Goal: Task Accomplishment & Management: Use online tool/utility

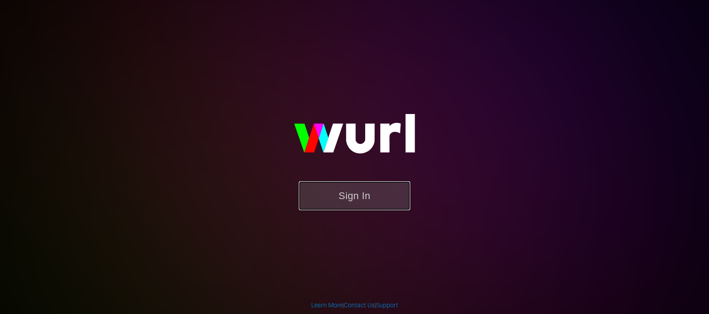
click at [342, 191] on button "Sign In" at bounding box center [355, 196] width 112 height 29
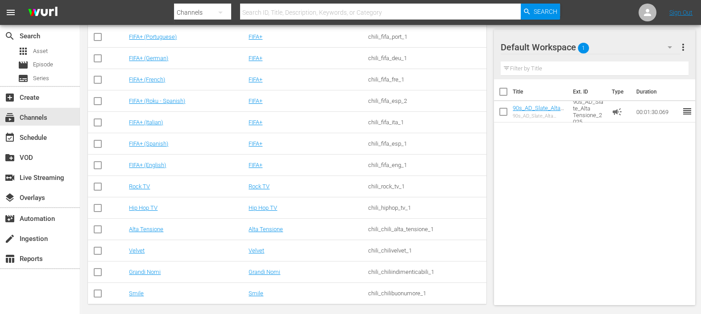
scroll to position [208, 0]
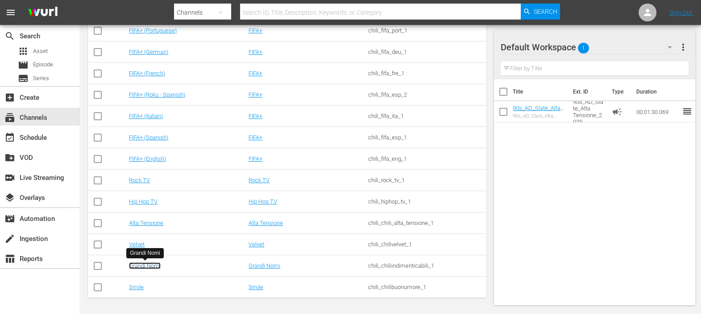
click at [146, 265] on link "Grandi Nomi" at bounding box center [145, 266] width 32 height 7
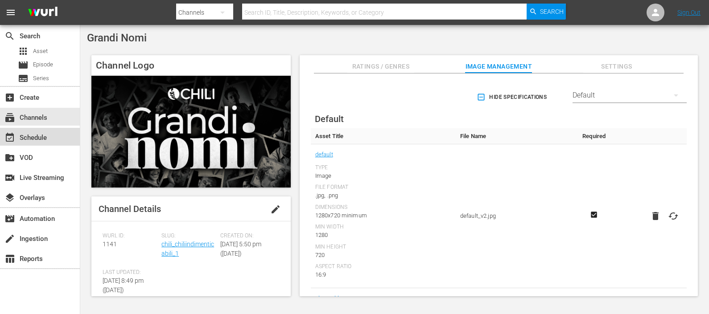
click at [48, 132] on div "event_available Schedule" at bounding box center [25, 136] width 50 height 8
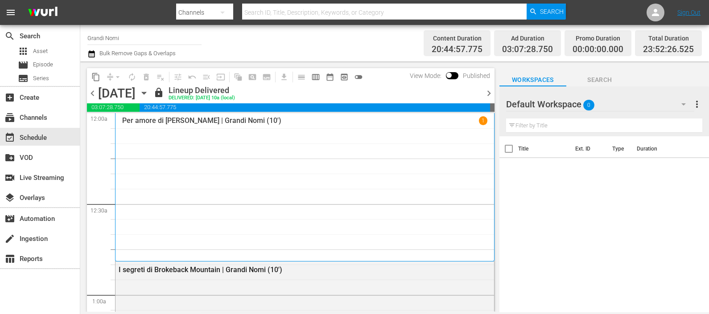
click at [490, 94] on span "chevron_right" at bounding box center [489, 93] width 11 height 11
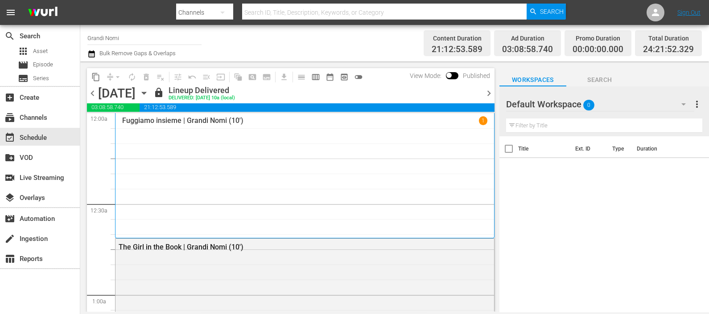
click at [490, 94] on span "chevron_right" at bounding box center [489, 93] width 11 height 11
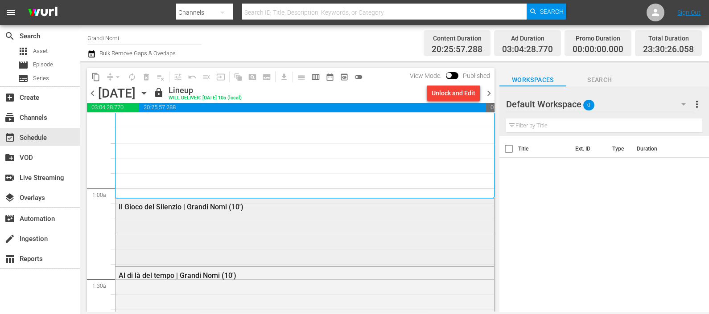
scroll to position [111, 0]
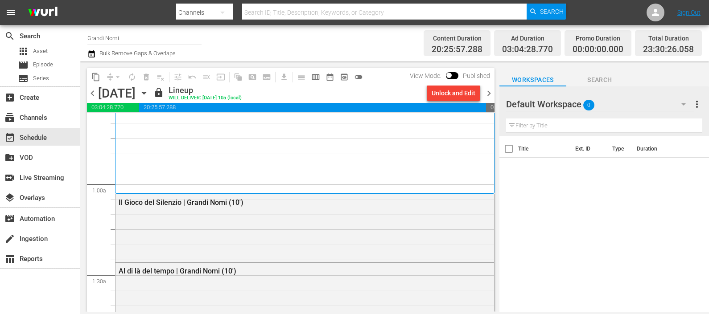
click at [489, 91] on span "chevron_right" at bounding box center [489, 93] width 11 height 11
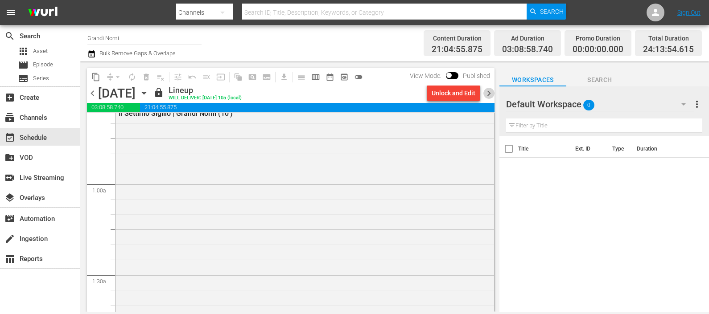
click at [489, 91] on span "chevron_right" at bounding box center [489, 93] width 11 height 11
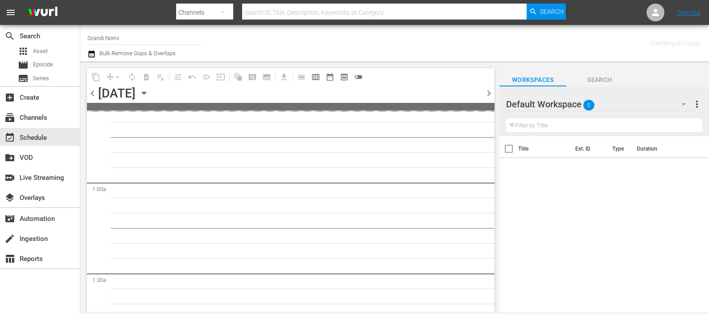
scroll to position [126, 0]
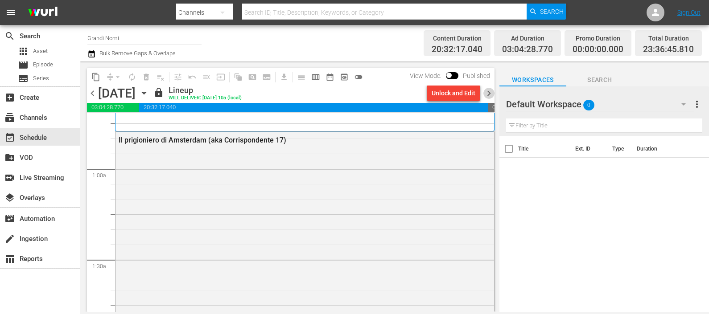
click at [489, 91] on span "chevron_right" at bounding box center [489, 93] width 11 height 11
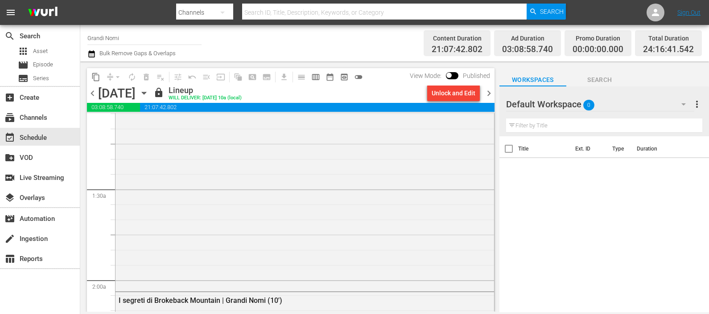
scroll to position [223, 0]
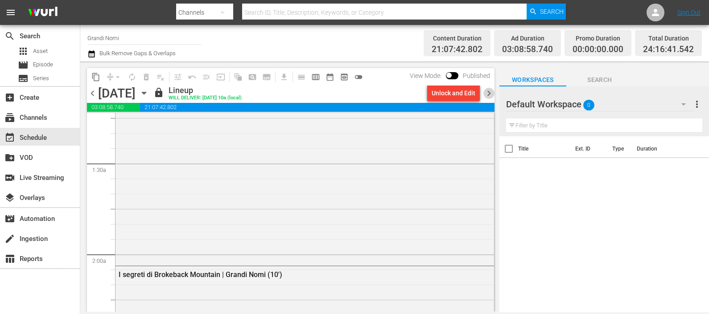
click at [492, 93] on span "chevron_right" at bounding box center [489, 93] width 11 height 11
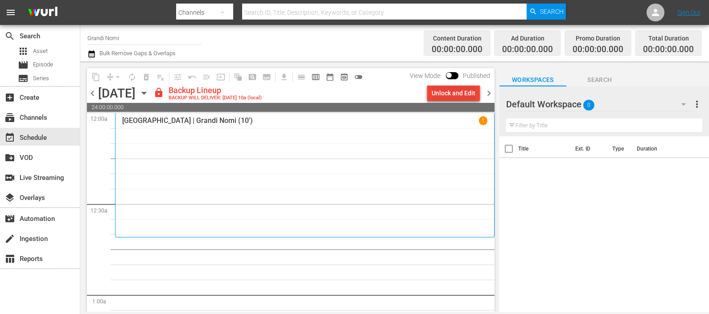
click at [455, 95] on div "Unlock and Edit" at bounding box center [454, 93] width 44 height 16
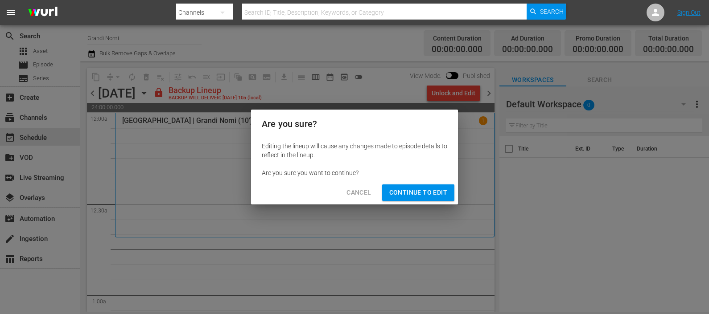
click at [417, 193] on span "Continue to Edit" at bounding box center [418, 192] width 58 height 11
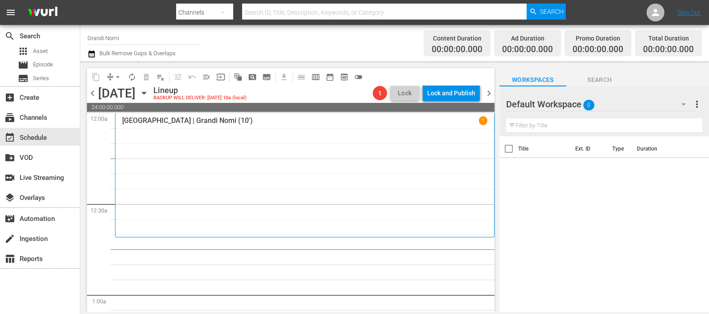
click at [587, 108] on span "0" at bounding box center [588, 105] width 11 height 19
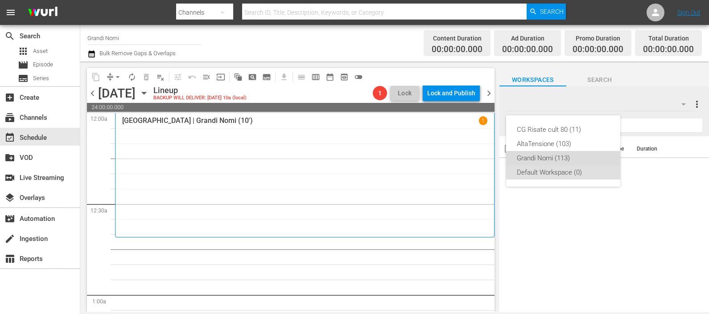
click at [566, 157] on div "Grandi Nomi (113)" at bounding box center [563, 158] width 93 height 14
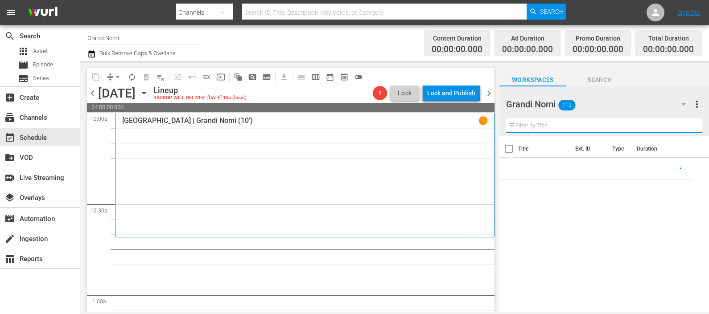
click at [564, 126] on input "text" at bounding box center [604, 126] width 196 height 14
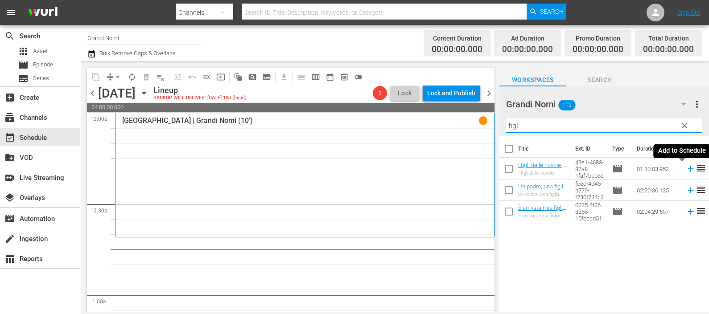
click at [688, 169] on icon at bounding box center [691, 169] width 6 height 6
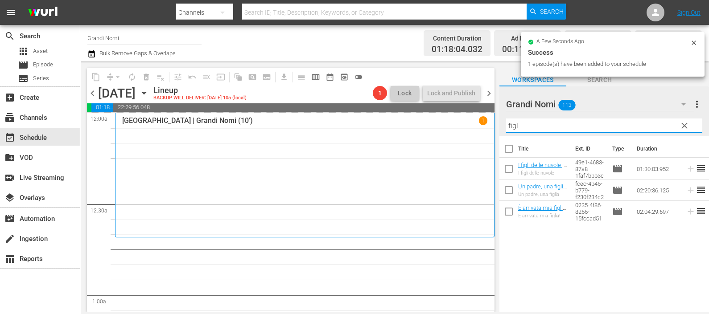
drag, startPoint x: 558, startPoint y: 124, endPoint x: 499, endPoint y: 125, distance: 58.9
click at [499, 125] on div "content_copy compress arrow_drop_down autorenew_outlined delete_forever_outline…" at bounding box center [394, 187] width 629 height 251
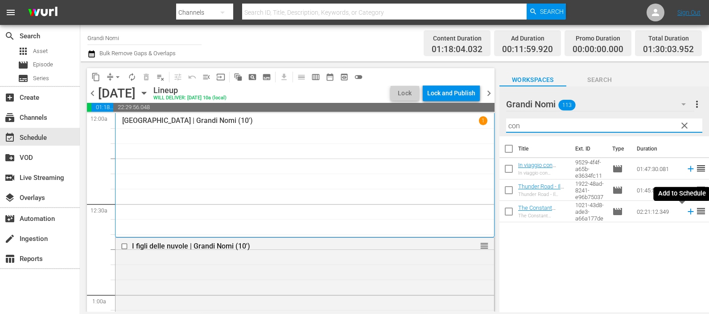
click at [686, 213] on icon at bounding box center [691, 212] width 10 height 10
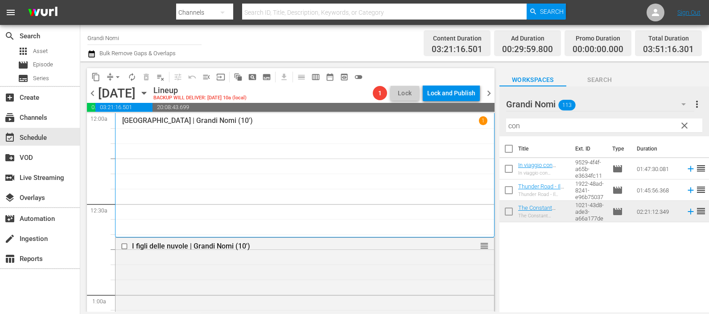
drag, startPoint x: 554, startPoint y: 118, endPoint x: 505, endPoint y: 126, distance: 49.2
click at [505, 125] on div "Grandi Nomi 113 Grandi Nomi more_vert clear Filter by Title con" at bounding box center [605, 112] width 210 height 50
drag, startPoint x: 500, startPoint y: 128, endPoint x: 478, endPoint y: 130, distance: 22.9
click at [478, 128] on div "content_copy compress arrow_drop_down autorenew_outlined delete_forever_outline…" at bounding box center [394, 187] width 629 height 251
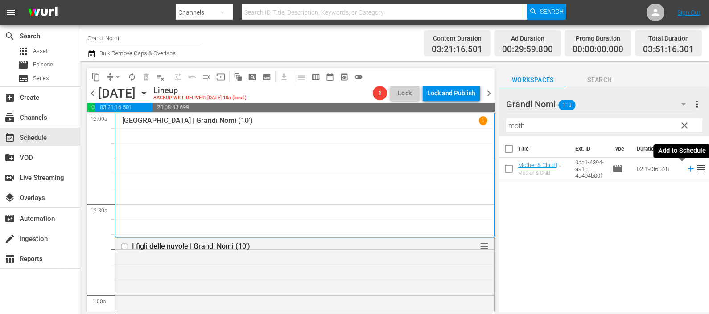
click at [686, 169] on icon at bounding box center [691, 169] width 10 height 10
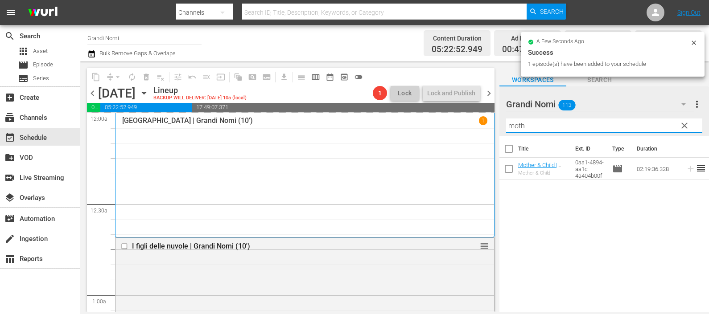
drag, startPoint x: 567, startPoint y: 126, endPoint x: 513, endPoint y: 123, distance: 54.1
click at [513, 123] on input "moth" at bounding box center [604, 126] width 196 height 14
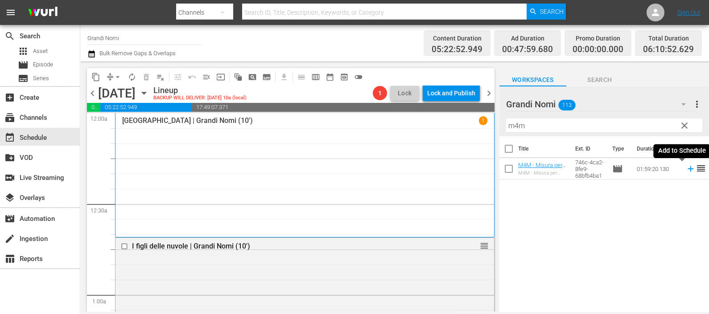
click at [686, 168] on icon at bounding box center [691, 169] width 10 height 10
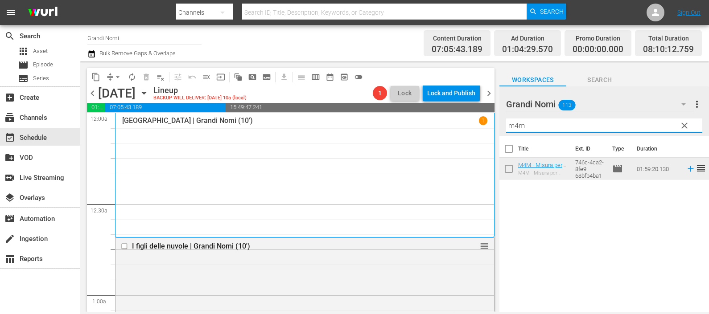
drag, startPoint x: 513, startPoint y: 127, endPoint x: 477, endPoint y: 129, distance: 35.8
click at [478, 128] on div "content_copy compress arrow_drop_down autorenew_outlined delete_forever_outline…" at bounding box center [394, 187] width 629 height 251
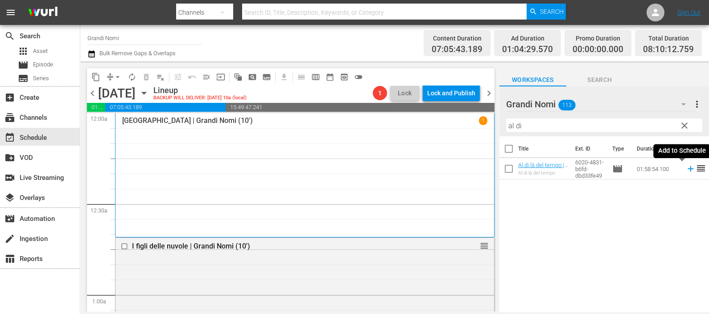
click at [686, 166] on icon at bounding box center [691, 169] width 10 height 10
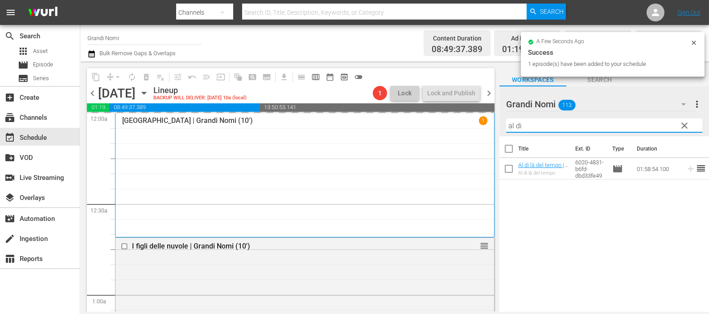
drag, startPoint x: 522, startPoint y: 123, endPoint x: 474, endPoint y: 128, distance: 48.0
click at [475, 125] on div "content_copy compress arrow_drop_down autorenew_outlined delete_forever_outline…" at bounding box center [394, 187] width 629 height 251
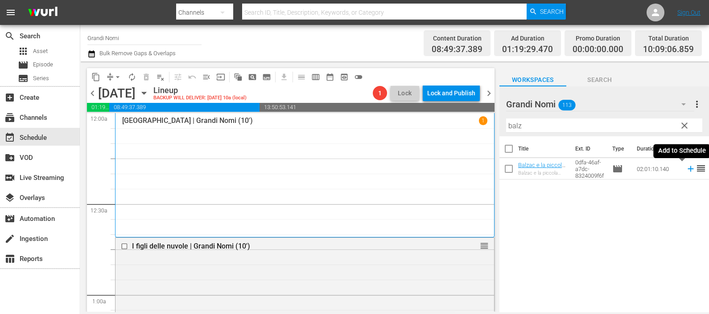
click at [686, 168] on icon at bounding box center [691, 169] width 10 height 10
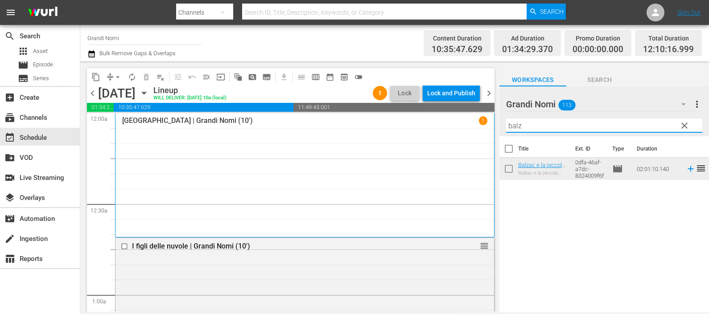
drag, startPoint x: 484, startPoint y: 123, endPoint x: 473, endPoint y: 124, distance: 11.6
click at [473, 123] on div "content_copy compress arrow_drop_down autorenew_outlined delete_forever_outline…" at bounding box center [394, 187] width 629 height 251
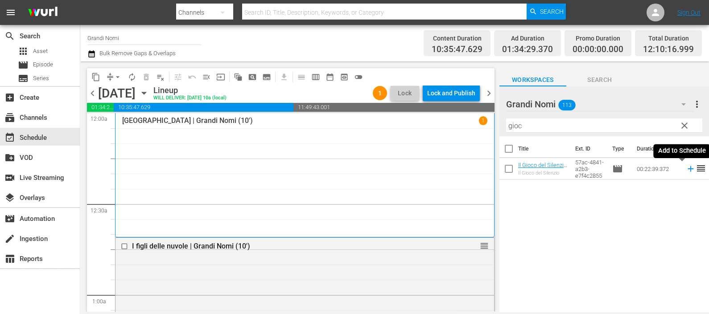
click at [686, 170] on icon at bounding box center [691, 169] width 10 height 10
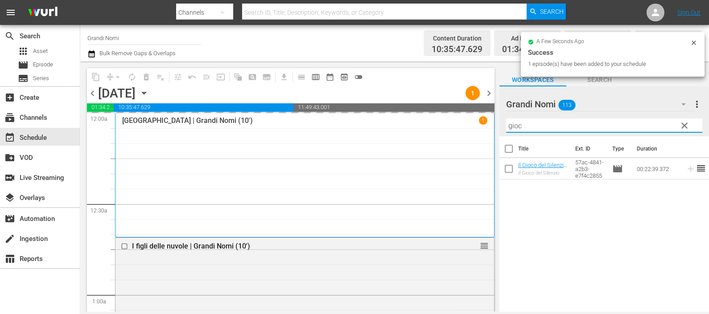
drag, startPoint x: 522, startPoint y: 122, endPoint x: 497, endPoint y: 126, distance: 24.8
click at [497, 126] on div "content_copy compress arrow_drop_down autorenew_outlined delete_forever_outline…" at bounding box center [394, 187] width 629 height 251
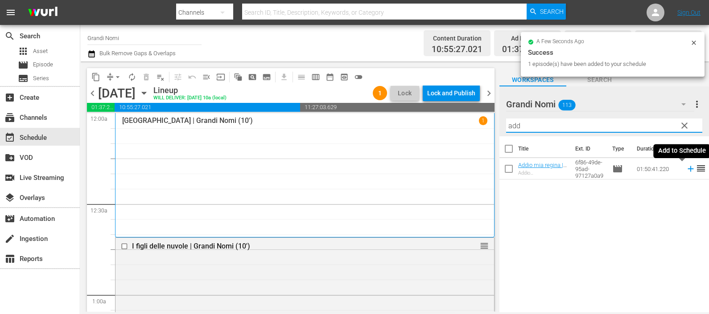
click at [688, 169] on icon at bounding box center [691, 169] width 6 height 6
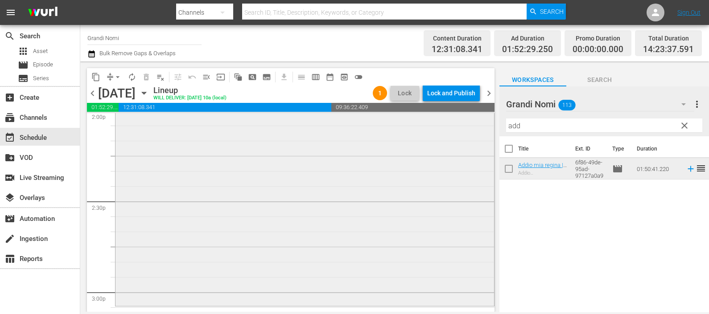
scroll to position [2553, 0]
drag, startPoint x: 521, startPoint y: 119, endPoint x: 480, endPoint y: 116, distance: 41.2
click at [480, 116] on div "content_copy compress arrow_drop_down autorenew_outlined delete_forever_outline…" at bounding box center [394, 187] width 629 height 251
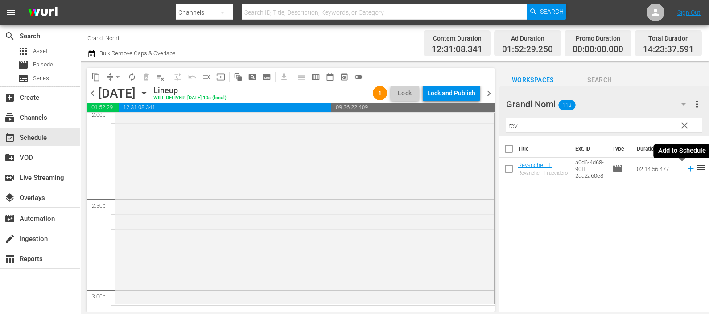
click at [688, 169] on icon at bounding box center [691, 169] width 6 height 6
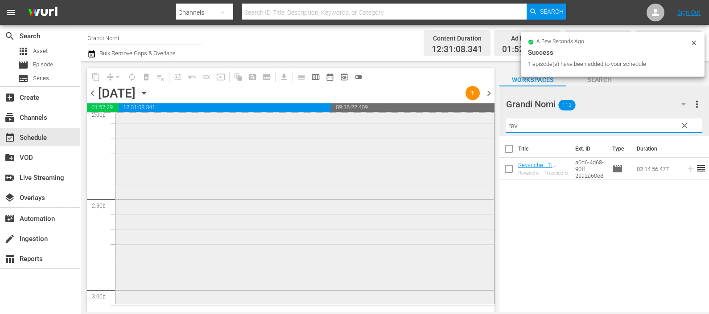
drag, startPoint x: 555, startPoint y: 118, endPoint x: 478, endPoint y: 124, distance: 77.8
click at [478, 124] on div "content_copy compress arrow_drop_down autorenew_outlined delete_forever_outline…" at bounding box center [394, 187] width 629 height 251
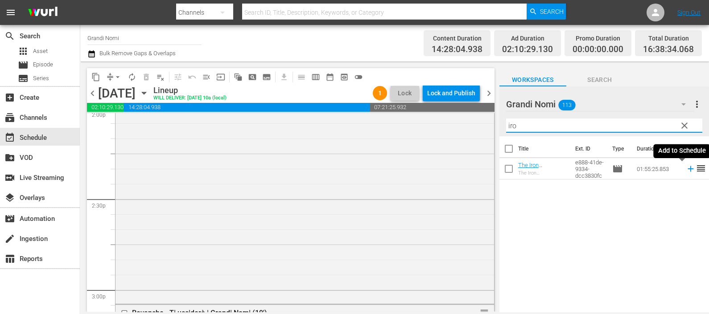
click at [686, 169] on icon at bounding box center [691, 169] width 10 height 10
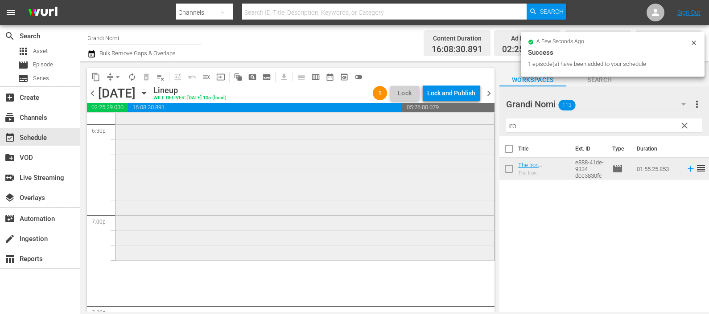
scroll to position [3445, 0]
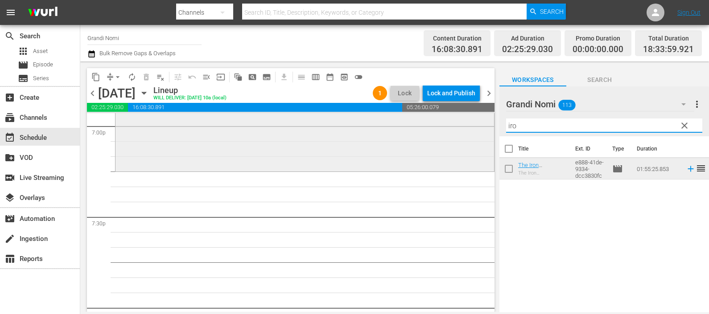
drag, startPoint x: 555, startPoint y: 126, endPoint x: 481, endPoint y: 118, distance: 74.5
click at [481, 118] on div "content_copy compress arrow_drop_down autorenew_outlined delete_forever_outline…" at bounding box center [394, 187] width 629 height 251
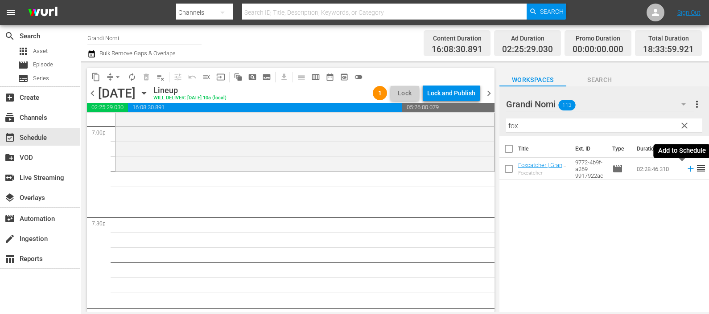
click at [686, 168] on icon at bounding box center [691, 169] width 10 height 10
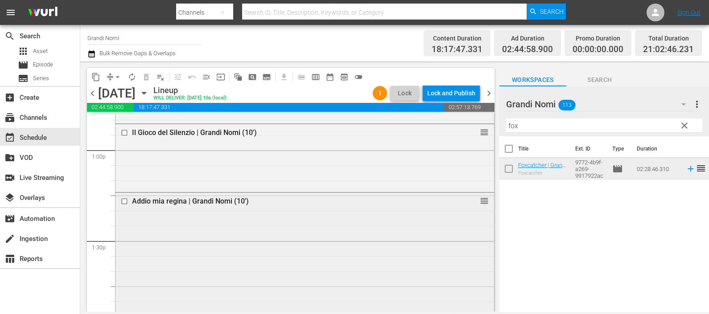
scroll to position [2218, 0]
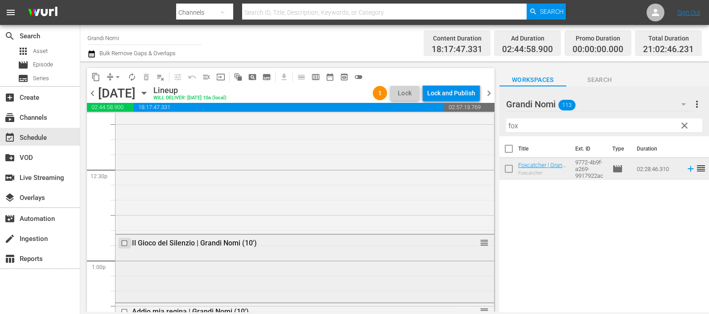
click at [125, 243] on input "checkbox" at bounding box center [125, 244] width 9 height 8
click at [146, 76] on span "delete_forever_outlined" at bounding box center [146, 77] width 9 height 9
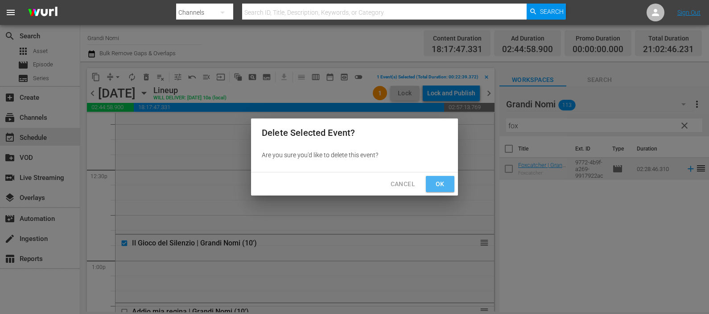
click at [429, 181] on button "Ok" at bounding box center [440, 184] width 29 height 17
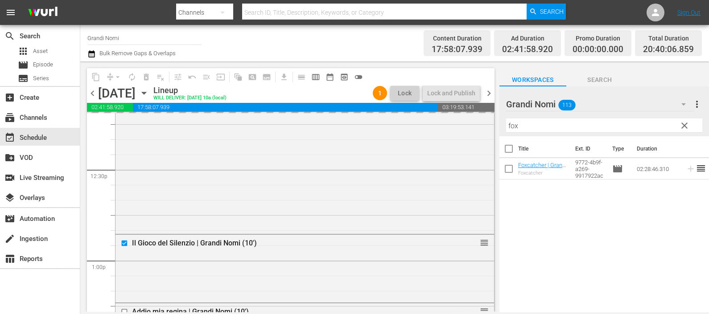
scroll to position [2274, 0]
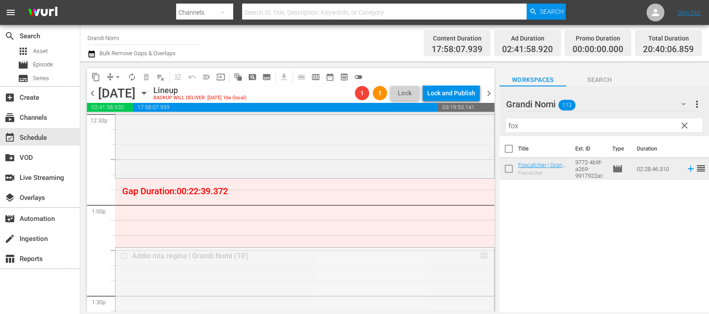
drag, startPoint x: 472, startPoint y: 256, endPoint x: 468, endPoint y: 185, distance: 71.5
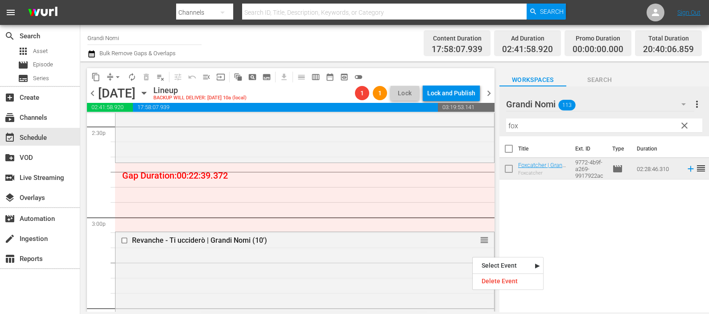
scroll to position [2609, 0]
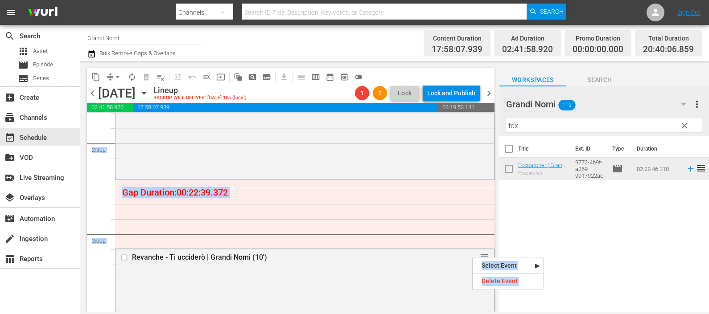
drag, startPoint x: 472, startPoint y: 257, endPoint x: 468, endPoint y: 185, distance: 72.4
click at [468, 185] on div "content_copy compress arrow_drop_down autorenew_outlined delete_forever_outline…" at bounding box center [291, 190] width 408 height 244
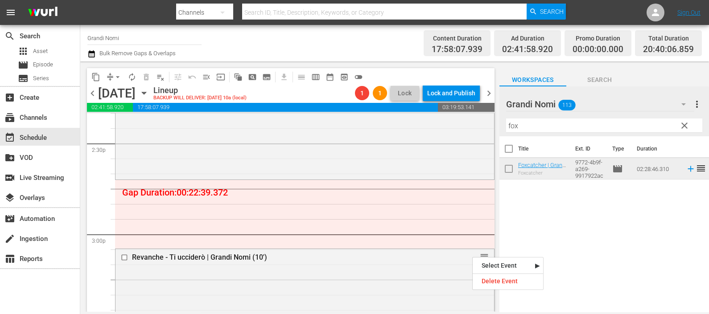
click at [581, 222] on div "Title Ext. ID Type Duration Foxcatcher | Grandi Nomi (10') Foxcatcher fe5d8de9-…" at bounding box center [605, 224] width 210 height 177
drag, startPoint x: 477, startPoint y: 256, endPoint x: 467, endPoint y: 183, distance: 73.4
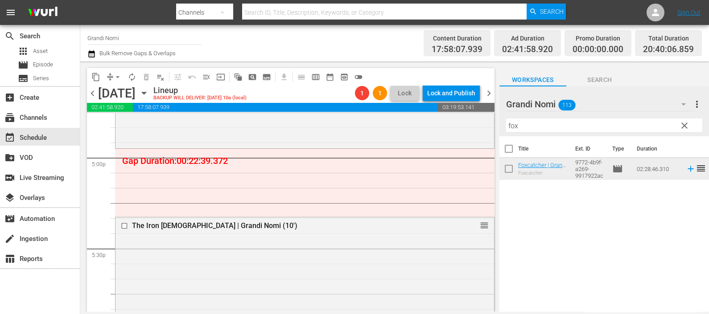
scroll to position [3055, 0]
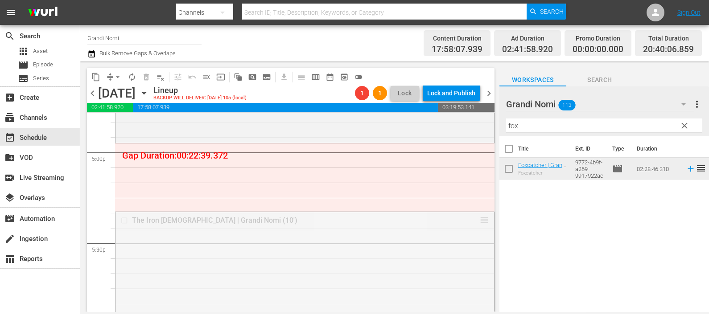
drag, startPoint x: 477, startPoint y: 223, endPoint x: 475, endPoint y: 146, distance: 76.8
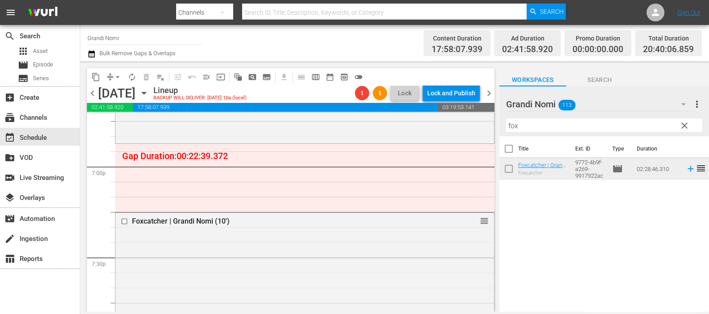
scroll to position [3389, 0]
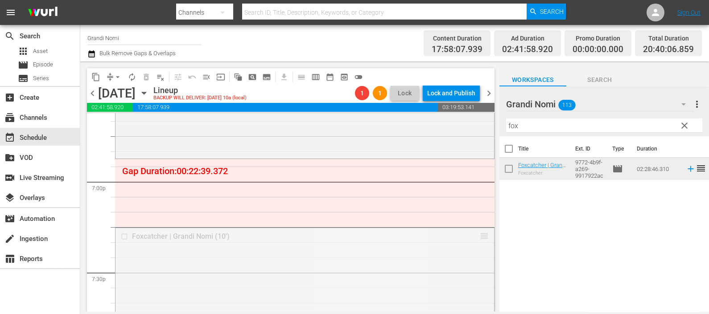
drag, startPoint x: 474, startPoint y: 234, endPoint x: 472, endPoint y: 161, distance: 73.2
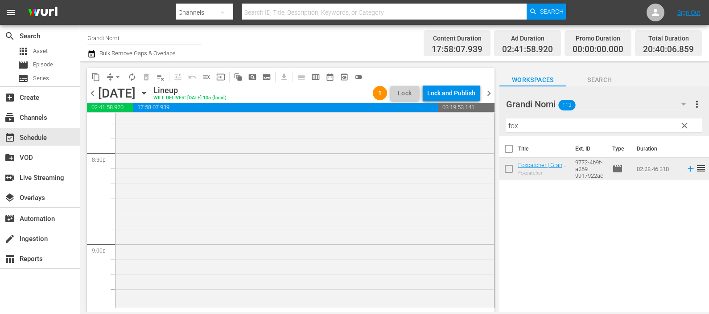
scroll to position [3668, 0]
drag, startPoint x: 535, startPoint y: 132, endPoint x: 481, endPoint y: 122, distance: 54.6
click at [480, 122] on div "content_copy compress arrow_drop_down autorenew_outlined delete_forever_outline…" at bounding box center [394, 187] width 629 height 251
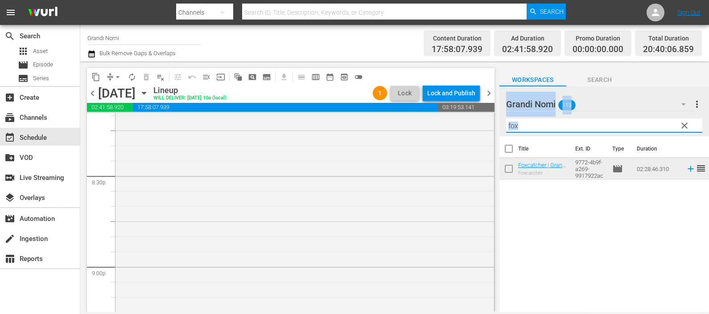
click at [527, 127] on input "fox" at bounding box center [604, 126] width 196 height 14
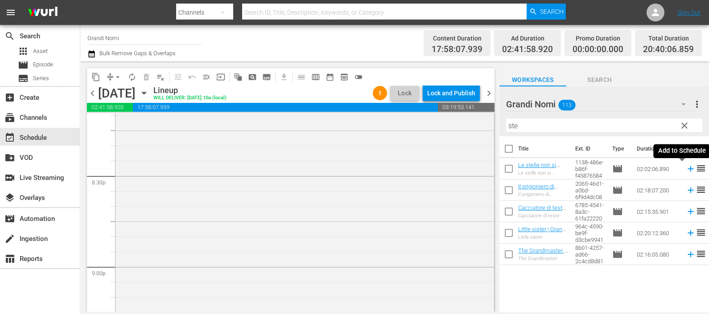
click at [688, 167] on icon at bounding box center [691, 169] width 6 height 6
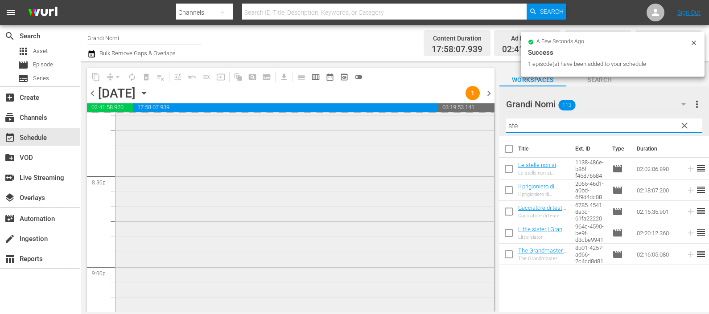
drag, startPoint x: 497, startPoint y: 123, endPoint x: 480, endPoint y: 120, distance: 16.7
click at [480, 120] on div "content_copy compress arrow_drop_down autorenew_outlined delete_forever_outline…" at bounding box center [394, 187] width 629 height 251
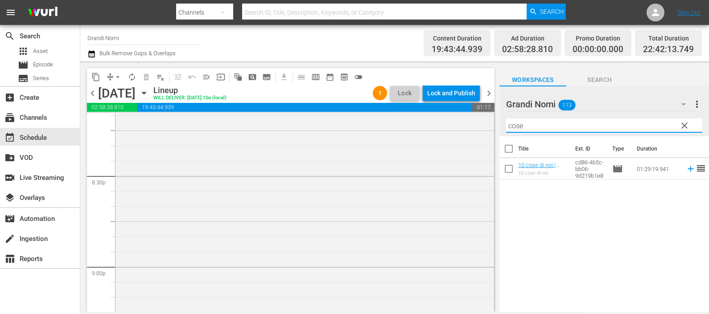
type input "cose"
drag, startPoint x: 682, startPoint y: 171, endPoint x: 647, endPoint y: 184, distance: 37.8
click at [688, 171] on icon at bounding box center [691, 169] width 6 height 6
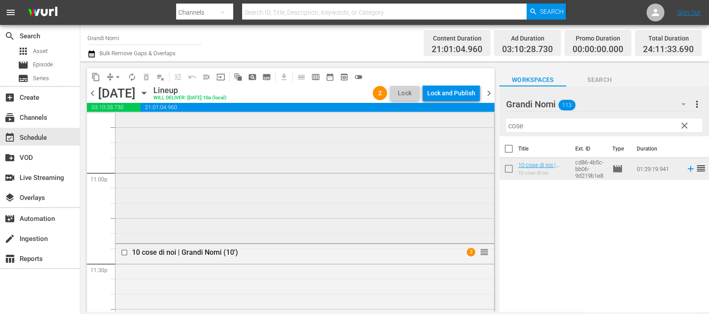
scroll to position [4293, 0]
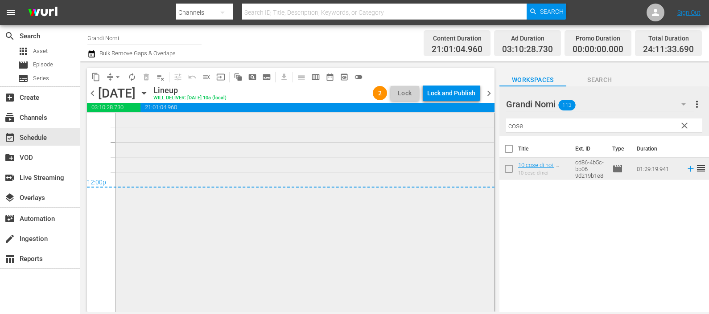
click at [264, 243] on div "10 cose di noi | Grandi Nomi (10') 2 reorder" at bounding box center [305, 211] width 379 height 268
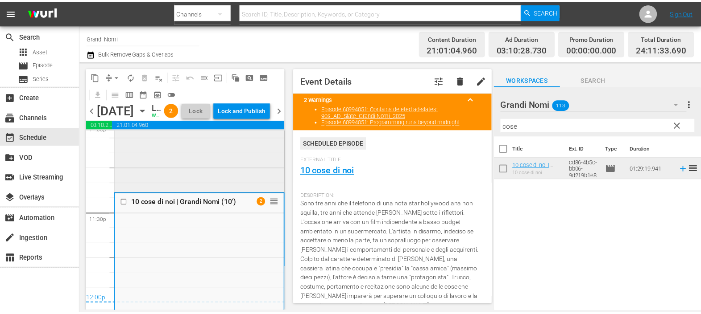
scroll to position [4182, 0]
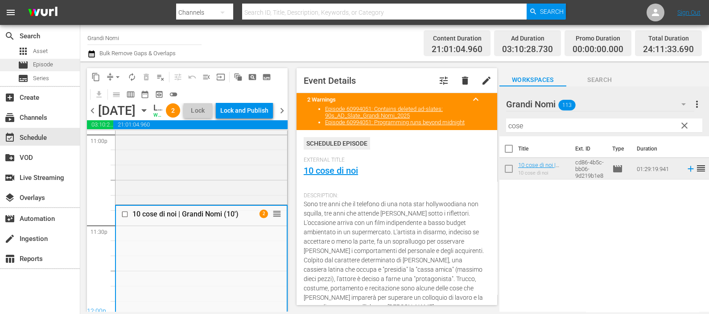
click at [48, 66] on span "Episode" at bounding box center [43, 64] width 20 height 9
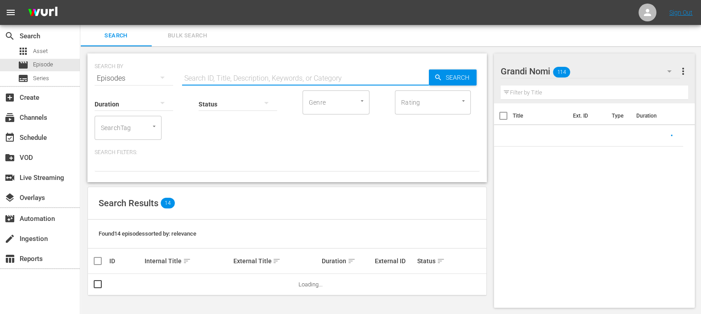
click at [236, 76] on input "text" at bounding box center [305, 78] width 247 height 21
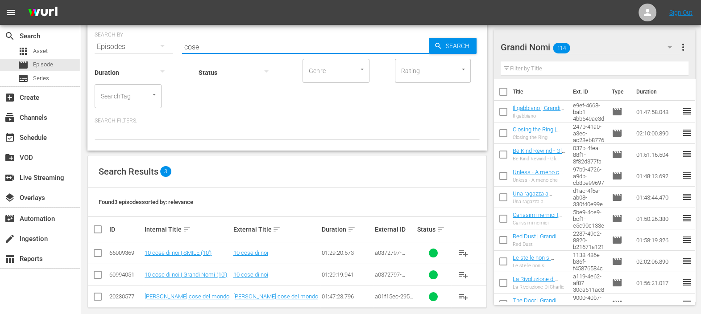
scroll to position [41, 0]
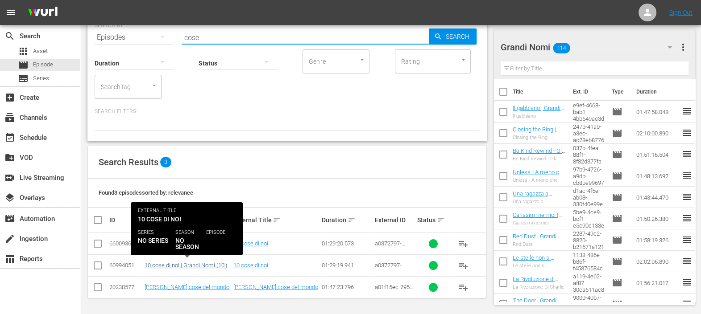
type input "cose"
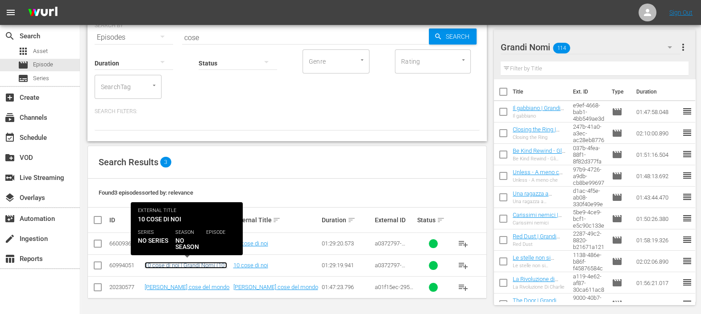
click at [182, 264] on link "10 cose di noi | Grandi Nomi (10')" at bounding box center [186, 265] width 83 height 7
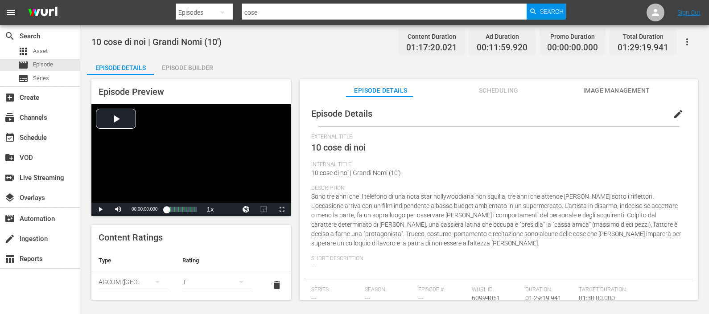
click at [178, 61] on div "Episode Builder" at bounding box center [187, 67] width 67 height 21
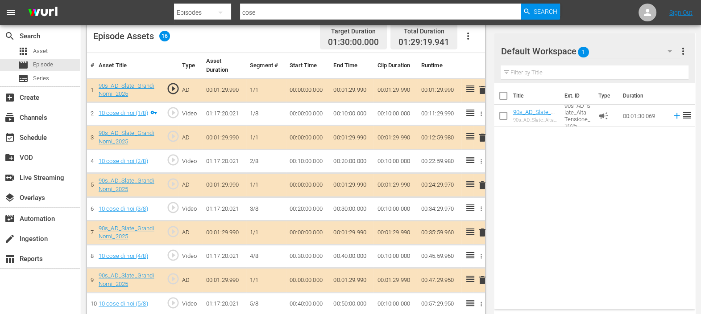
scroll to position [221, 0]
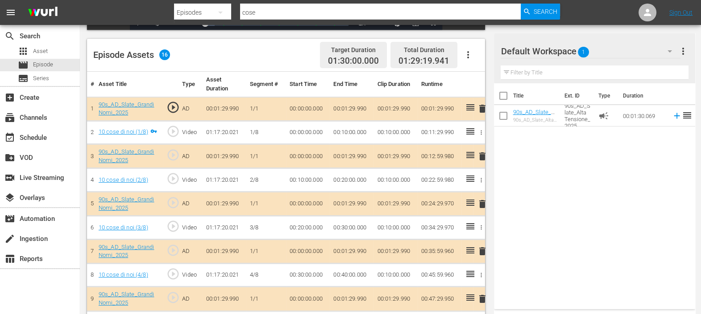
click at [471, 54] on icon "button" at bounding box center [468, 55] width 11 height 11
click at [476, 74] on div "Clear Ads" at bounding box center [494, 79] width 61 height 21
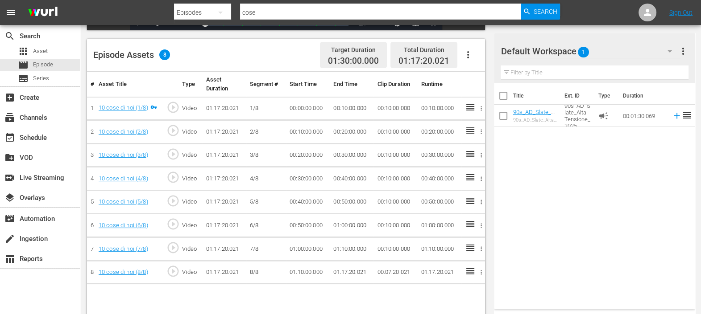
click at [575, 54] on div "Default Workspace 1" at bounding box center [589, 51] width 179 height 25
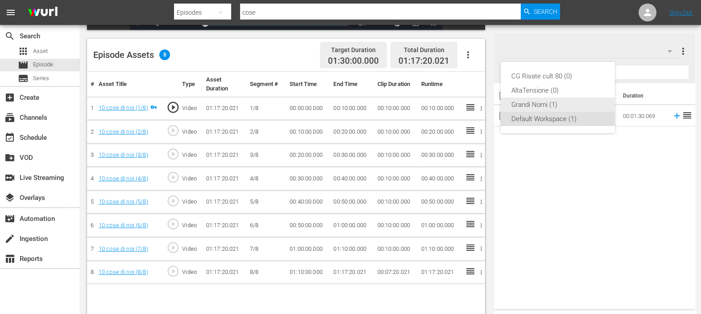
click at [549, 100] on div "Grandi Nomi (1)" at bounding box center [557, 105] width 93 height 14
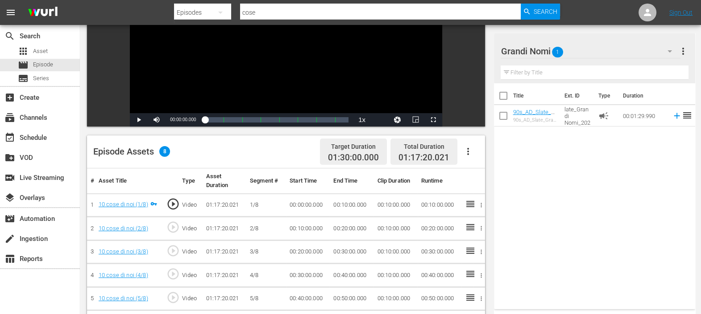
scroll to position [120, 0]
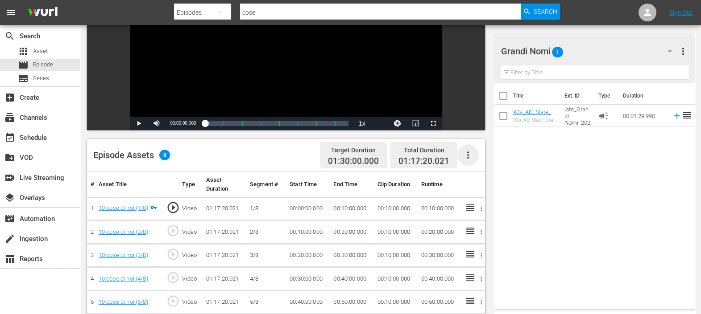
click at [472, 150] on icon "button" at bounding box center [468, 155] width 11 height 11
click at [477, 162] on div "Fill with Ads" at bounding box center [494, 158] width 61 height 21
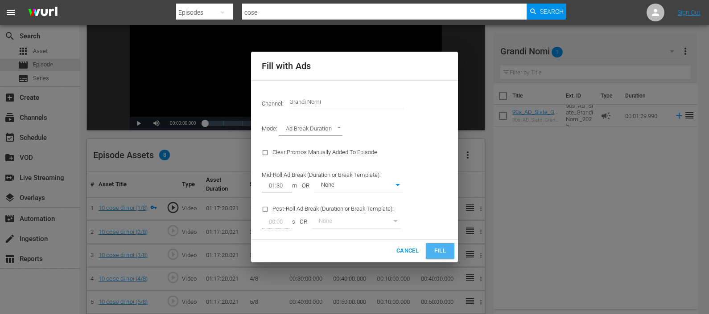
click at [437, 249] on span "Fill" at bounding box center [440, 251] width 14 height 10
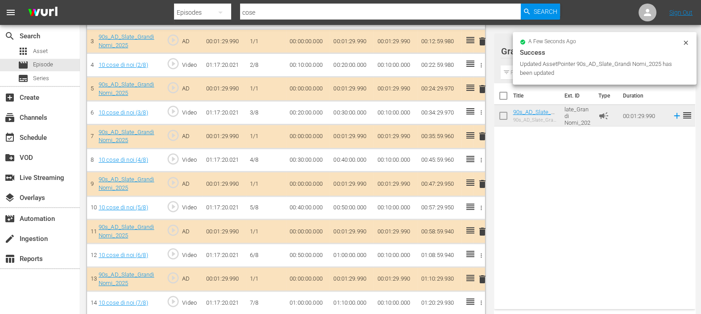
scroll to position [388, 0]
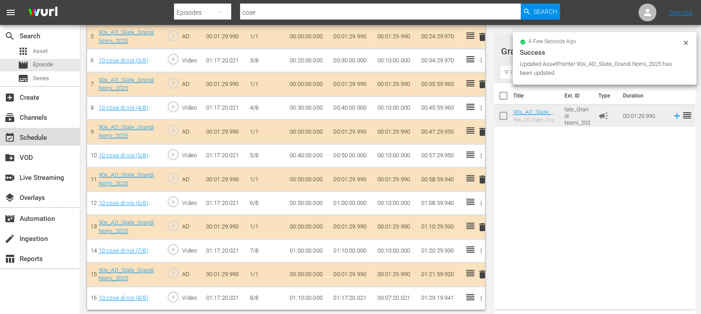
click at [51, 132] on div "event_available Schedule" at bounding box center [40, 137] width 80 height 18
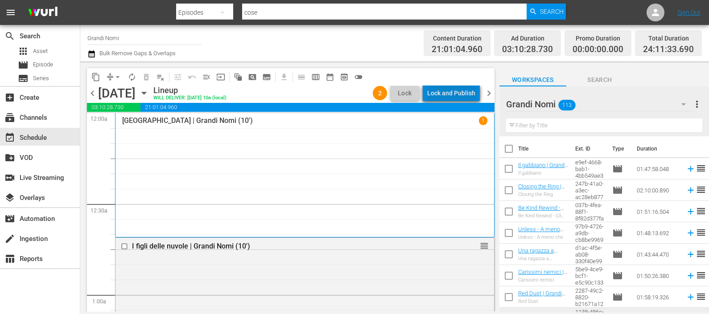
click at [471, 87] on div "Lock and Publish" at bounding box center [451, 93] width 48 height 16
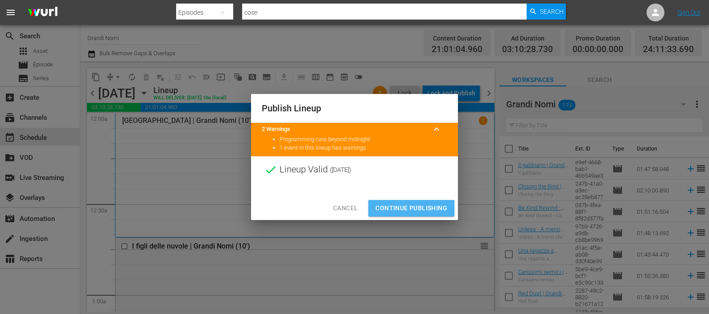
click at [418, 207] on span "Continue Publishing" at bounding box center [412, 208] width 72 height 11
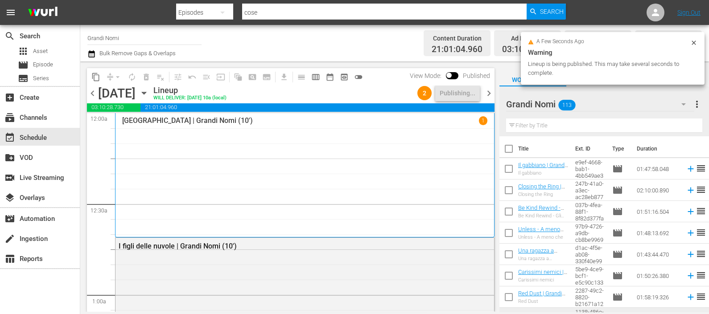
click at [91, 93] on span "chevron_left" at bounding box center [92, 93] width 11 height 11
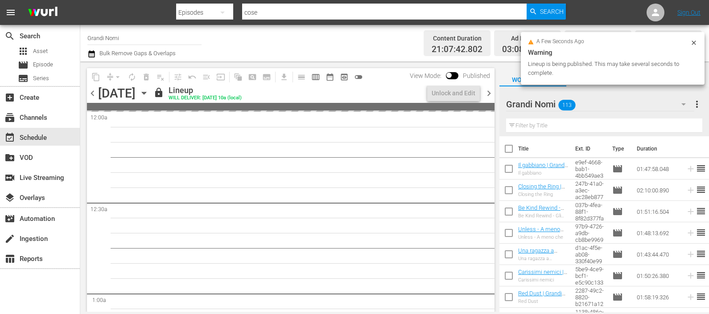
click at [91, 93] on span "chevron_left" at bounding box center [92, 93] width 11 height 11
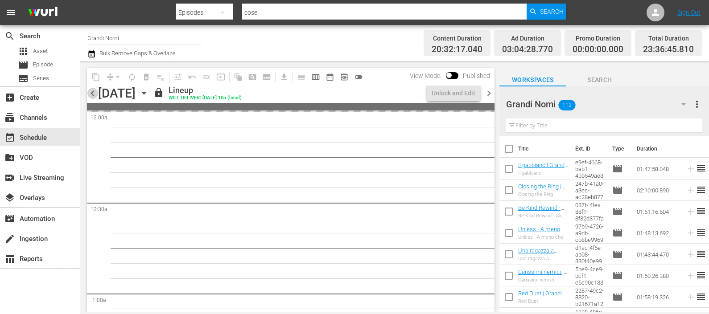
click at [91, 93] on span "chevron_left" at bounding box center [92, 93] width 11 height 11
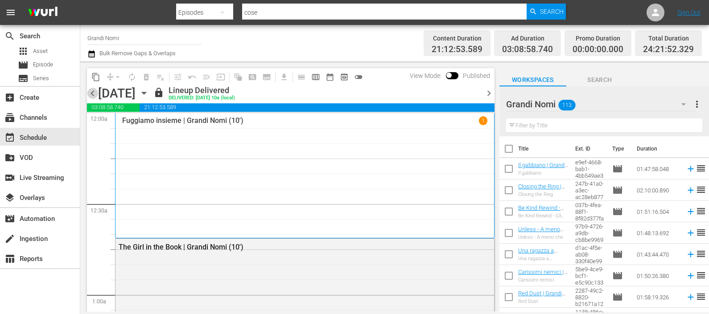
click at [95, 97] on span "chevron_left" at bounding box center [92, 93] width 11 height 11
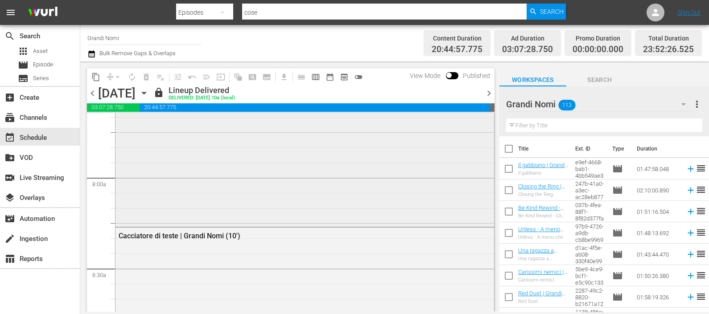
scroll to position [1449, 0]
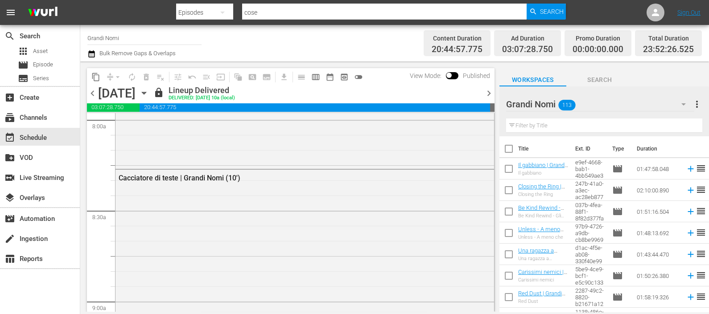
click at [487, 95] on span "chevron_right" at bounding box center [489, 93] width 11 height 11
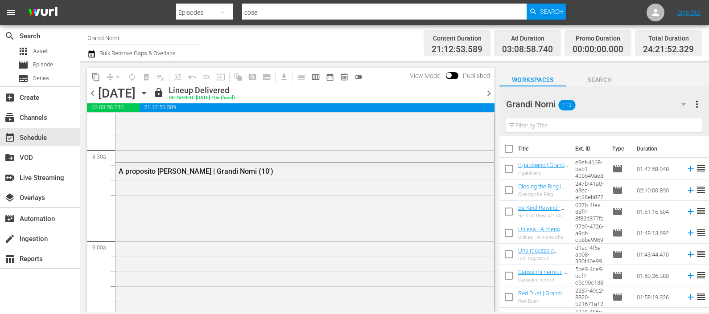
scroll to position [1464, 0]
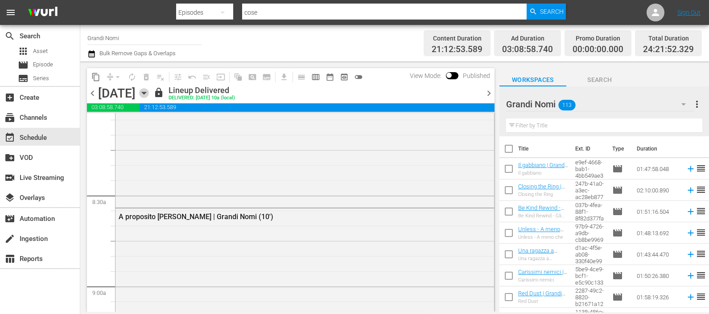
click at [149, 95] on icon "button" at bounding box center [144, 93] width 10 height 10
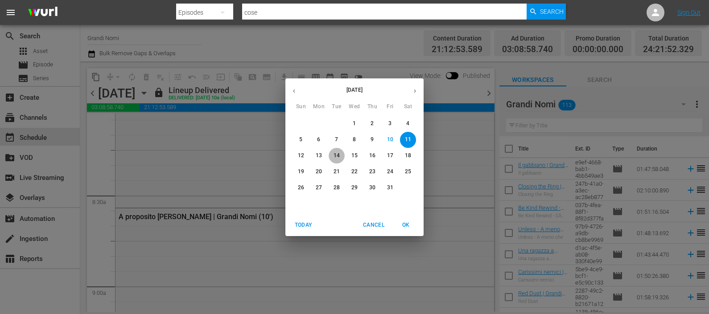
click at [334, 156] on p "14" at bounding box center [337, 156] width 6 height 8
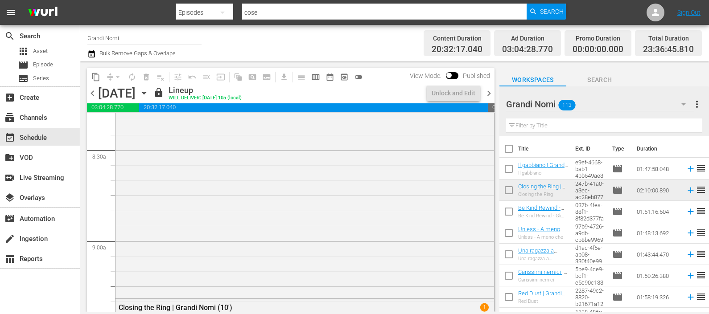
scroll to position [1495, 0]
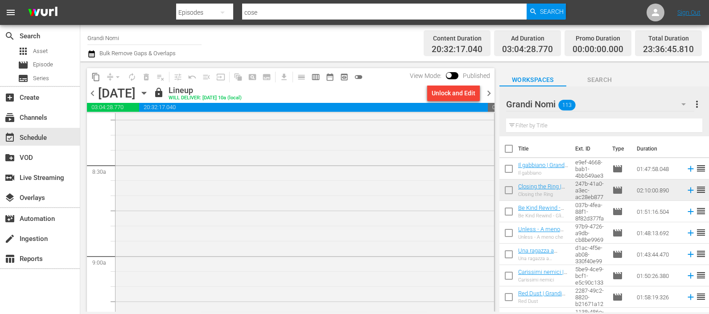
click at [489, 91] on span "chevron_right" at bounding box center [489, 93] width 11 height 11
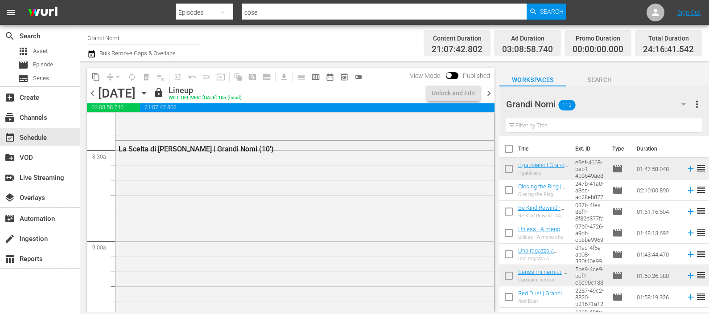
scroll to position [1464, 0]
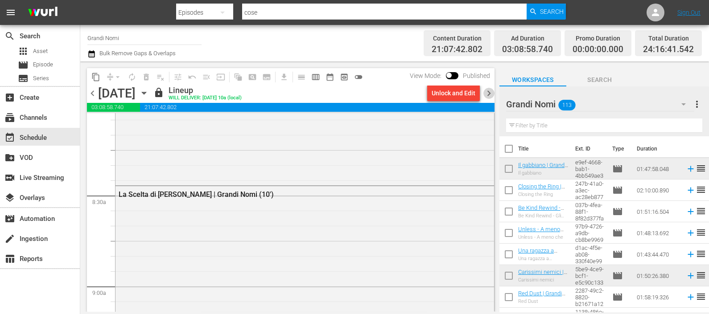
click at [489, 91] on span "chevron_right" at bounding box center [489, 93] width 11 height 11
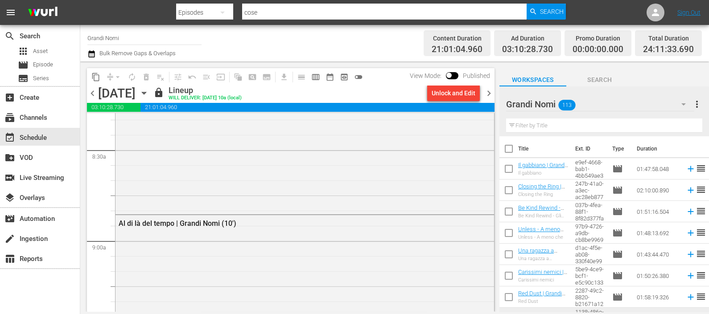
scroll to position [1449, 0]
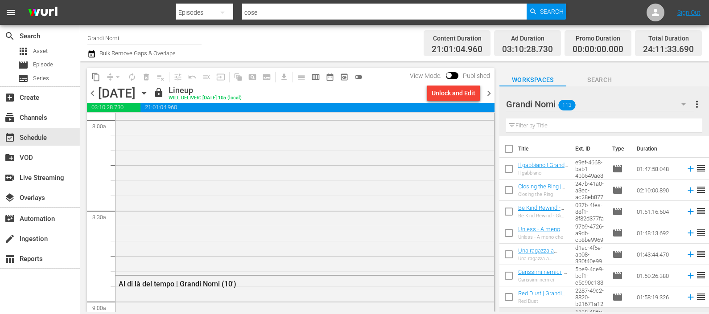
click at [489, 91] on span "chevron_right" at bounding box center [489, 93] width 11 height 11
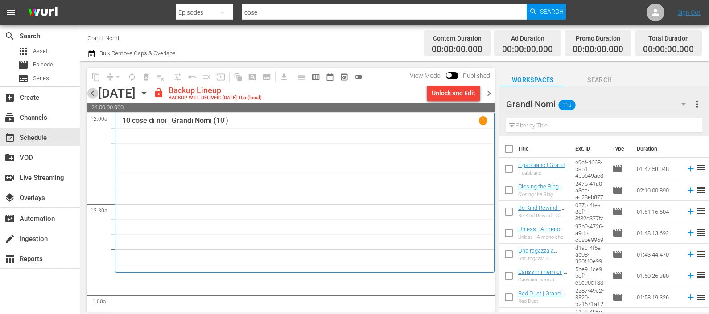
click at [91, 95] on span "chevron_left" at bounding box center [92, 93] width 11 height 11
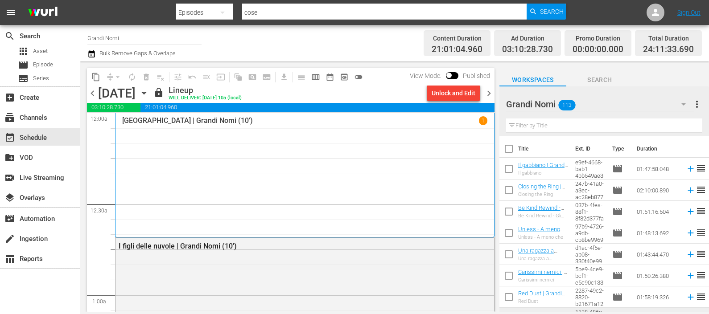
click at [492, 95] on span "chevron_right" at bounding box center [489, 93] width 11 height 11
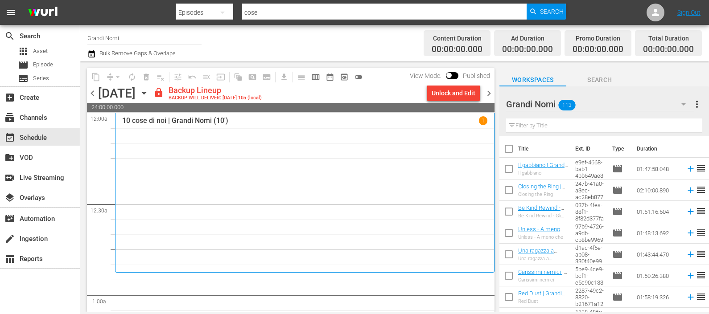
scroll to position [279, 0]
